Goal: Check status: Check status

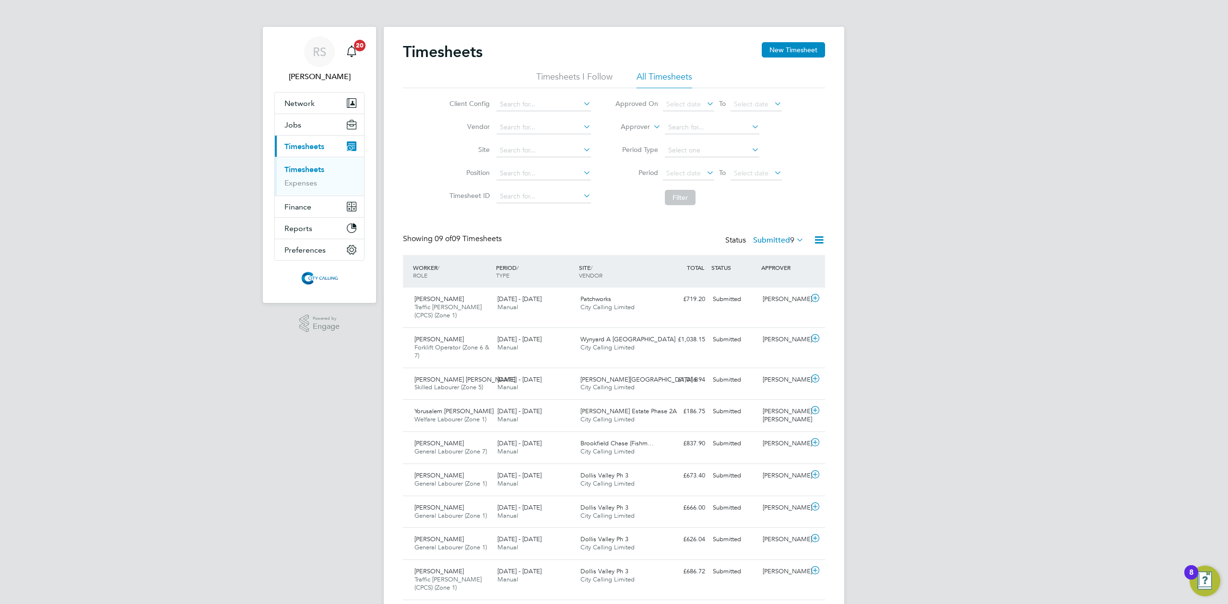
drag, startPoint x: 763, startPoint y: 341, endPoint x: 829, endPoint y: 342, distance: 66.7
click at [828, 342] on div "Timesheets New Timesheet Timesheets I Follow All Timesheets Client Config Vendo…" at bounding box center [614, 323] width 460 height 593
click at [725, 346] on div "Submitted" at bounding box center [734, 340] width 50 height 16
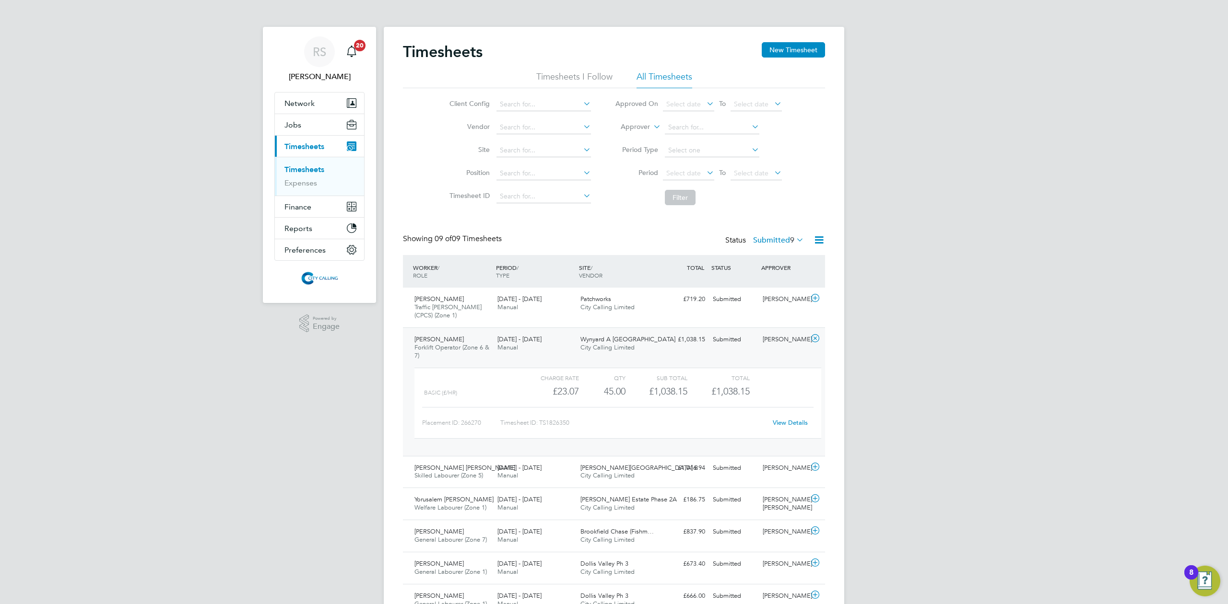
click at [786, 423] on link "View Details" at bounding box center [790, 423] width 35 height 8
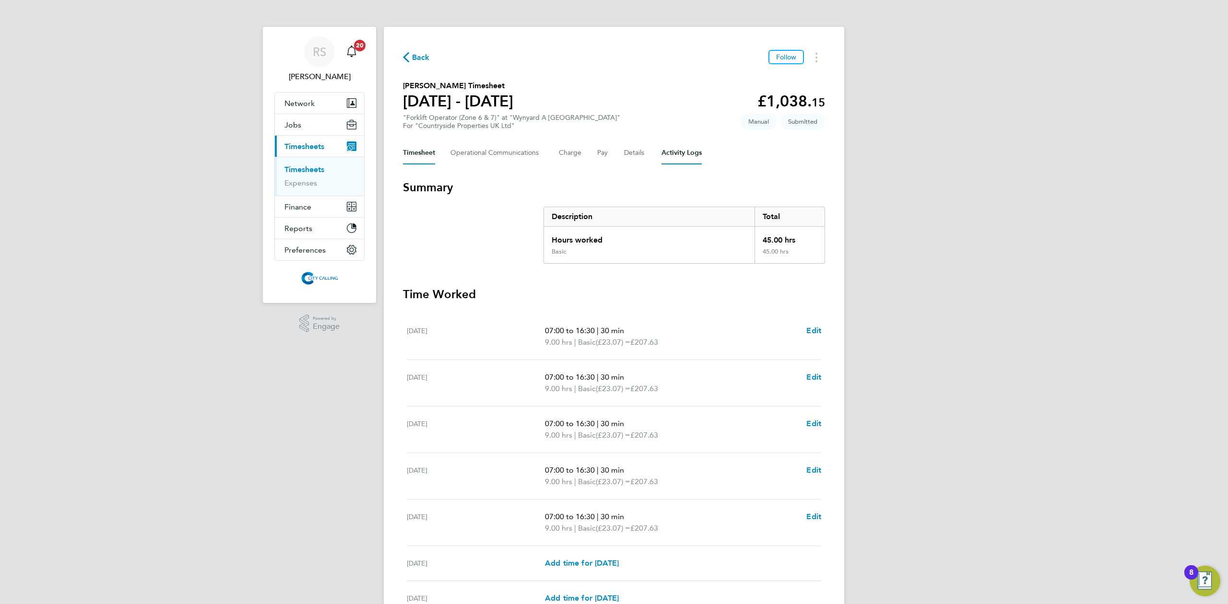
click at [661, 155] on Logs-tab "Activity Logs" at bounding box center [681, 152] width 40 height 23
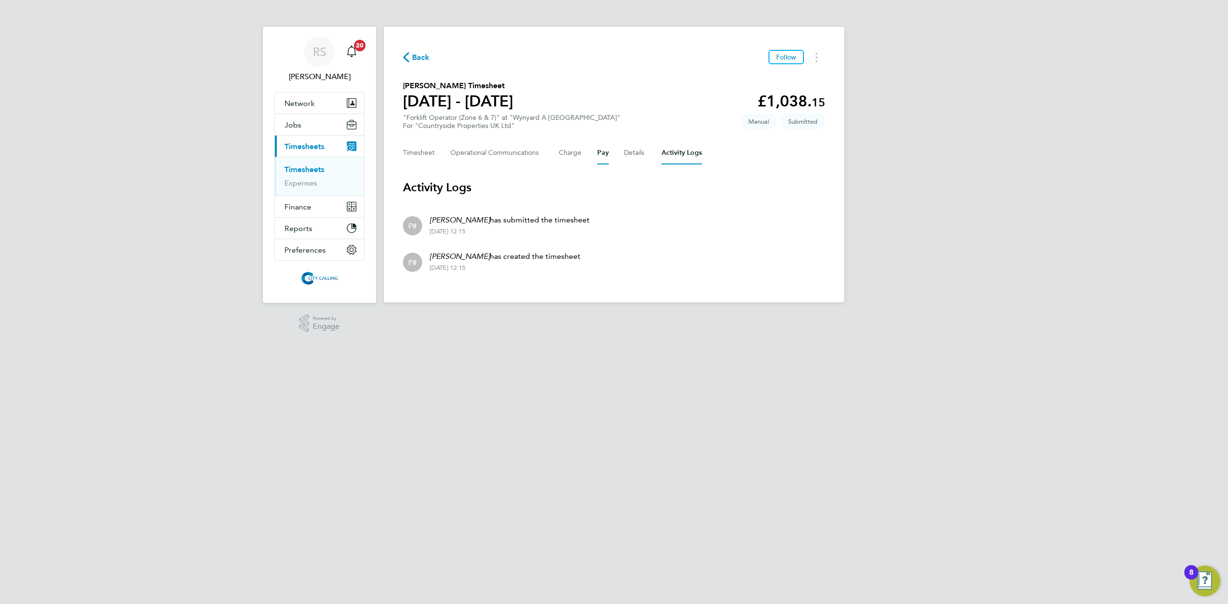
click at [597, 155] on button "Pay" at bounding box center [603, 152] width 12 height 23
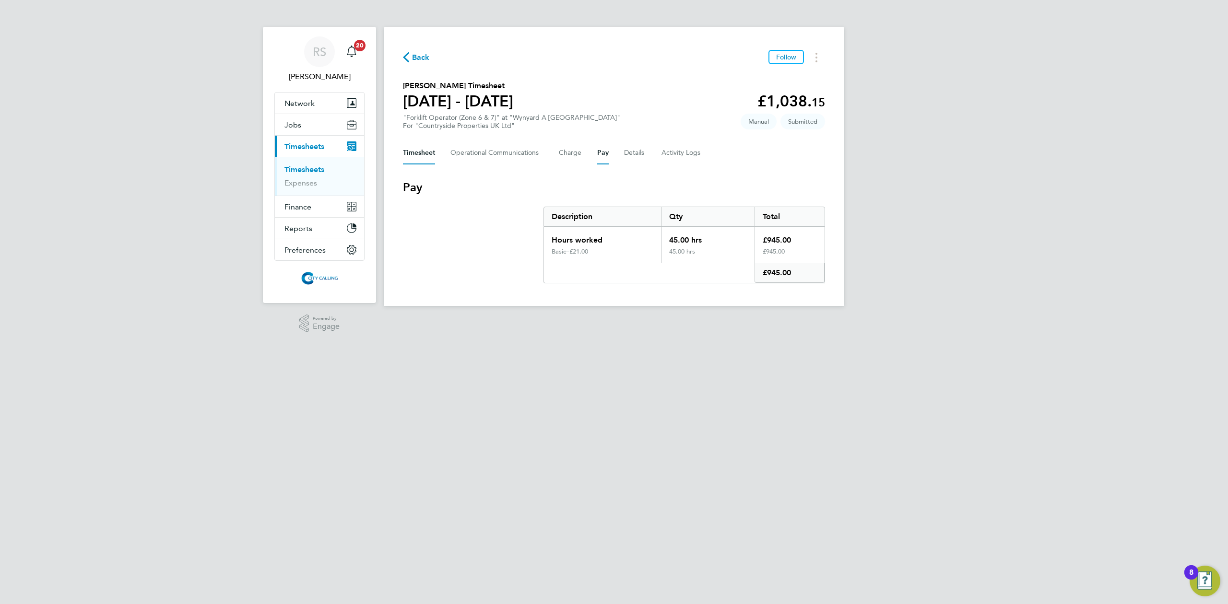
click at [406, 159] on button "Timesheet" at bounding box center [419, 152] width 32 height 23
